Goal: Transaction & Acquisition: Purchase product/service

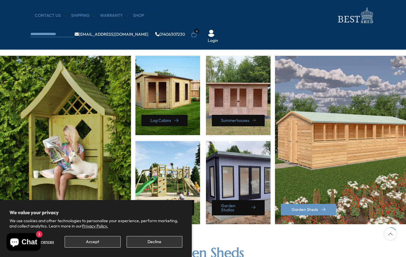
scroll to position [244, 0]
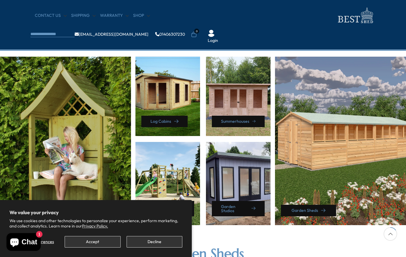
click at [318, 212] on link "Garden Sheds" at bounding box center [308, 211] width 55 height 12
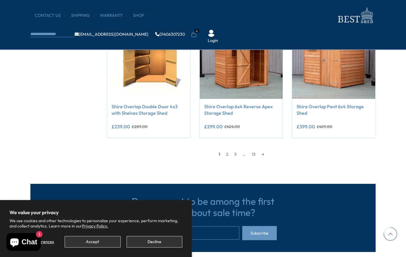
scroll to position [512, 0]
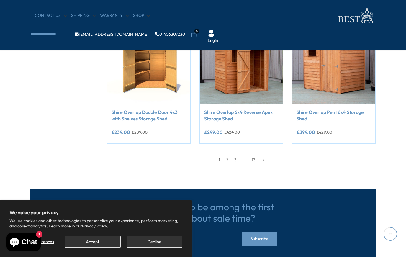
click at [226, 161] on link "2" at bounding box center [227, 159] width 8 height 9
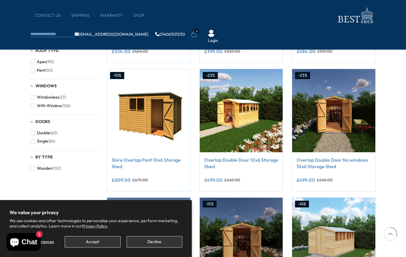
scroll to position [208, 0]
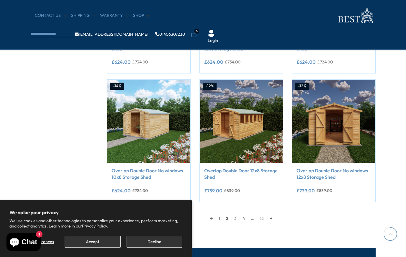
click at [236, 214] on link "3" at bounding box center [235, 218] width 8 height 9
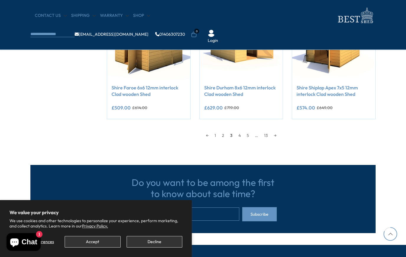
scroll to position [534, 0]
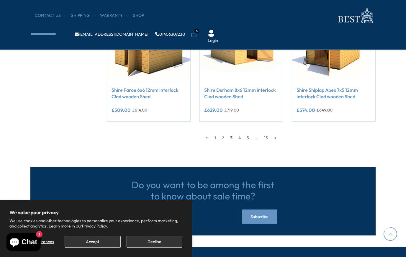
click at [242, 135] on link "4" at bounding box center [239, 137] width 8 height 9
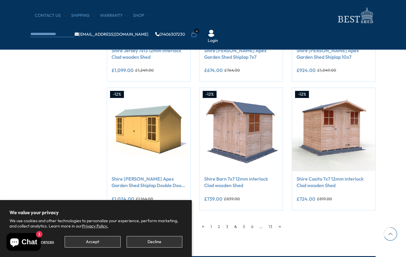
scroll to position [444, 0]
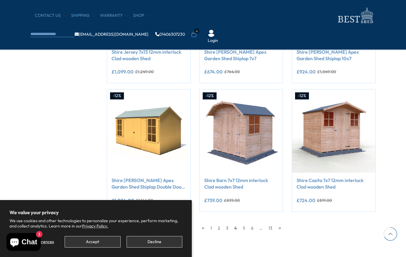
click at [102, 248] on button "Accept" at bounding box center [93, 242] width 56 height 12
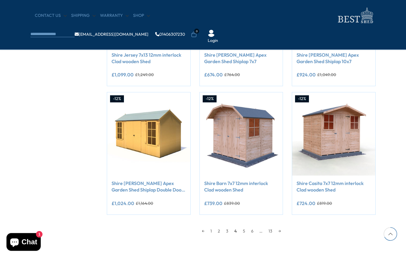
scroll to position [440, 0]
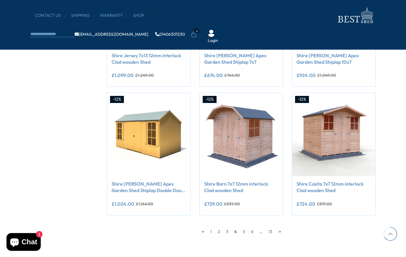
click at [247, 232] on link "5" at bounding box center [244, 231] width 8 height 9
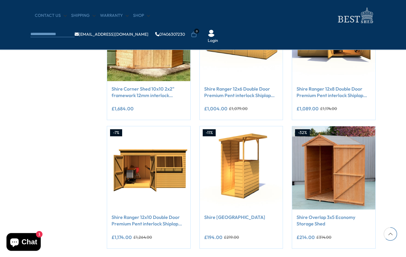
scroll to position [408, 0]
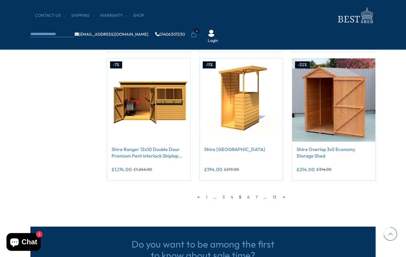
click at [246, 198] on link "6" at bounding box center [248, 197] width 8 height 9
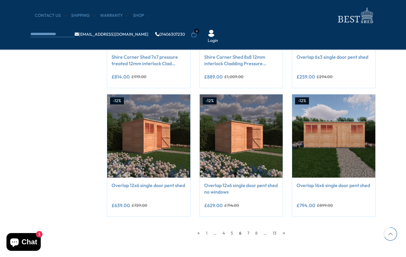
scroll to position [441, 0]
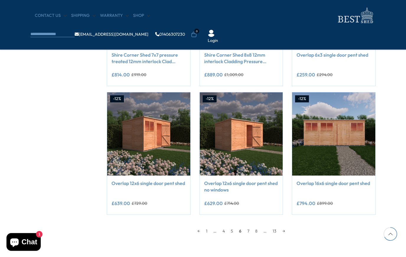
click at [252, 232] on link "7" at bounding box center [248, 231] width 8 height 9
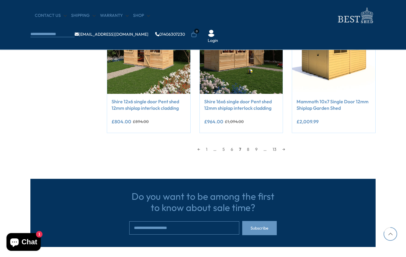
scroll to position [520, 0]
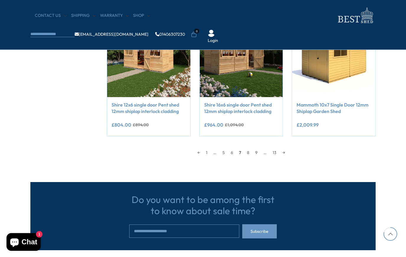
click at [248, 148] on link "8" at bounding box center [248, 152] width 8 height 9
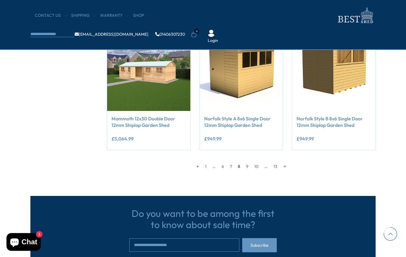
scroll to position [505, 0]
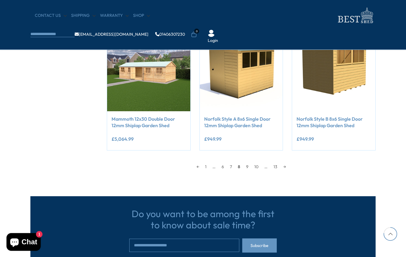
click at [250, 163] on link "9" at bounding box center [247, 166] width 8 height 9
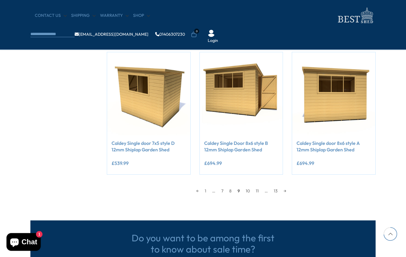
click at [247, 189] on link "10" at bounding box center [248, 190] width 10 height 9
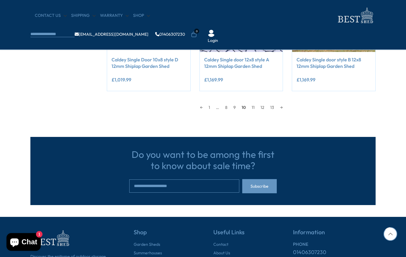
scroll to position [564, 0]
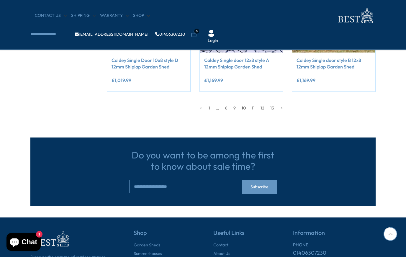
click at [251, 105] on link "11" at bounding box center [253, 108] width 9 height 9
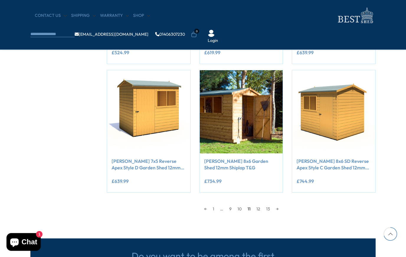
scroll to position [463, 0]
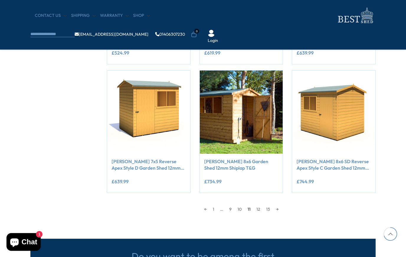
click at [262, 206] on link "12" at bounding box center [258, 209] width 10 height 9
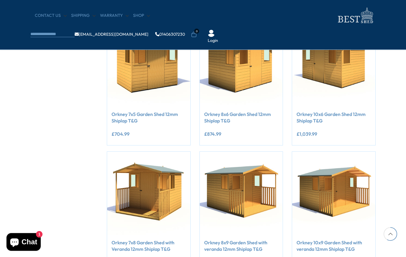
scroll to position [383, 0]
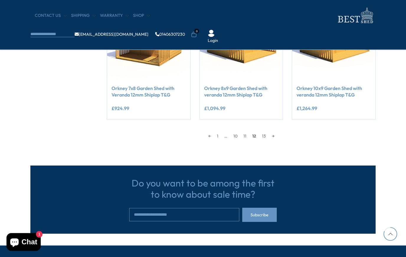
click at [266, 132] on link "13" at bounding box center [264, 136] width 10 height 9
